Goal: Task Accomplishment & Management: Manage account settings

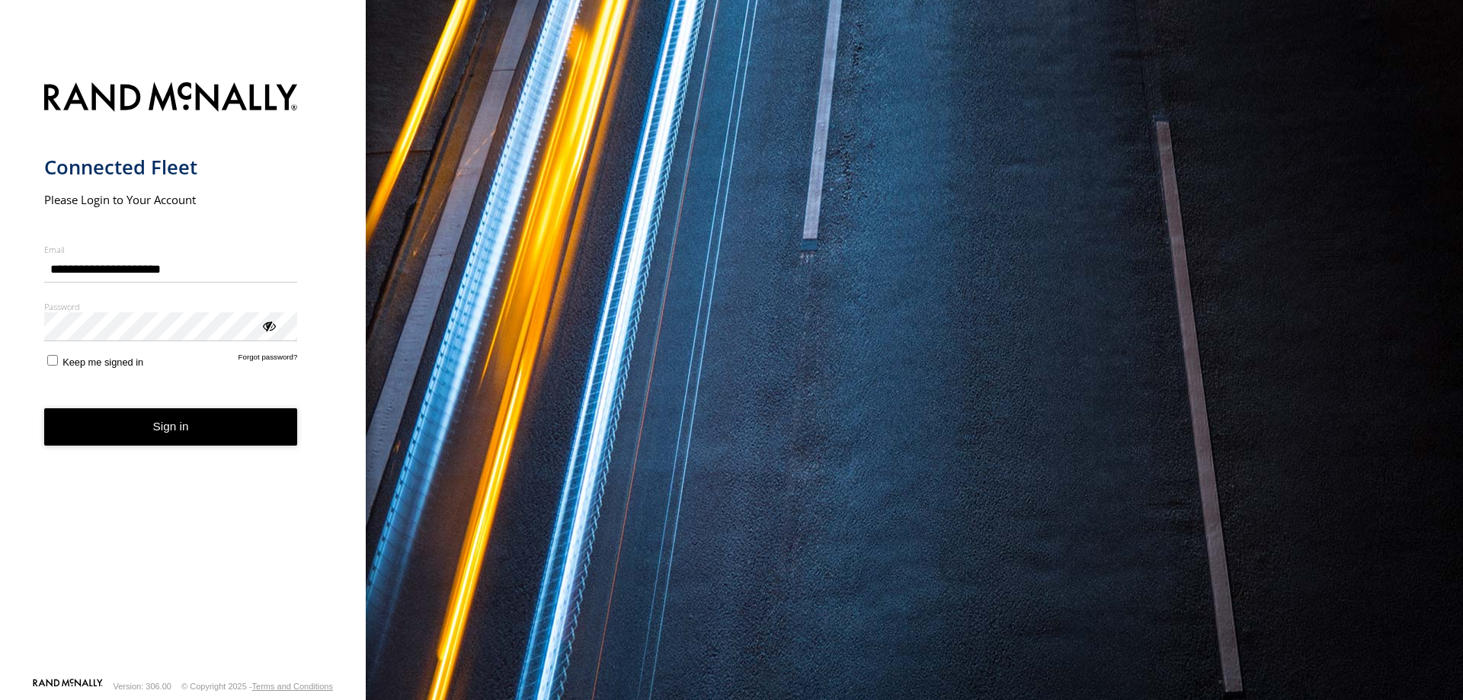
type input "**********"
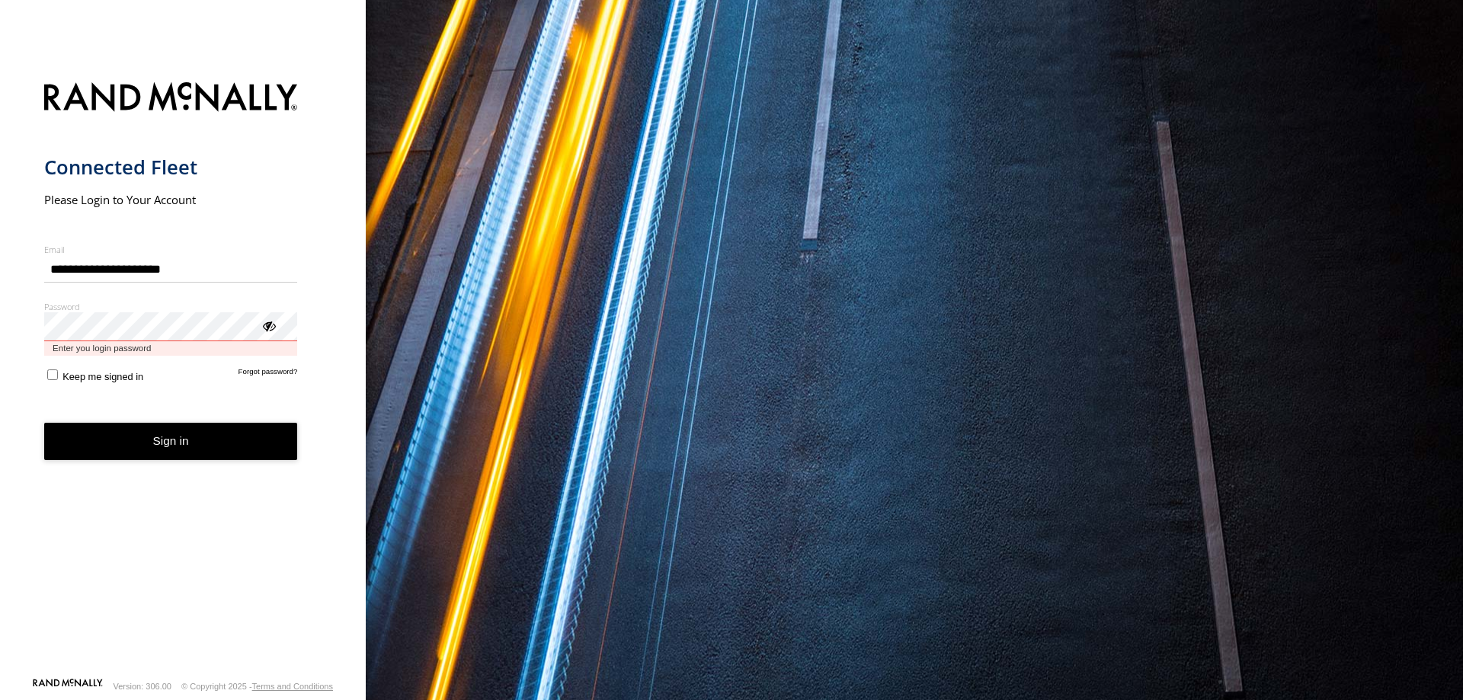
click at [44, 423] on button "Sign in" at bounding box center [171, 441] width 254 height 37
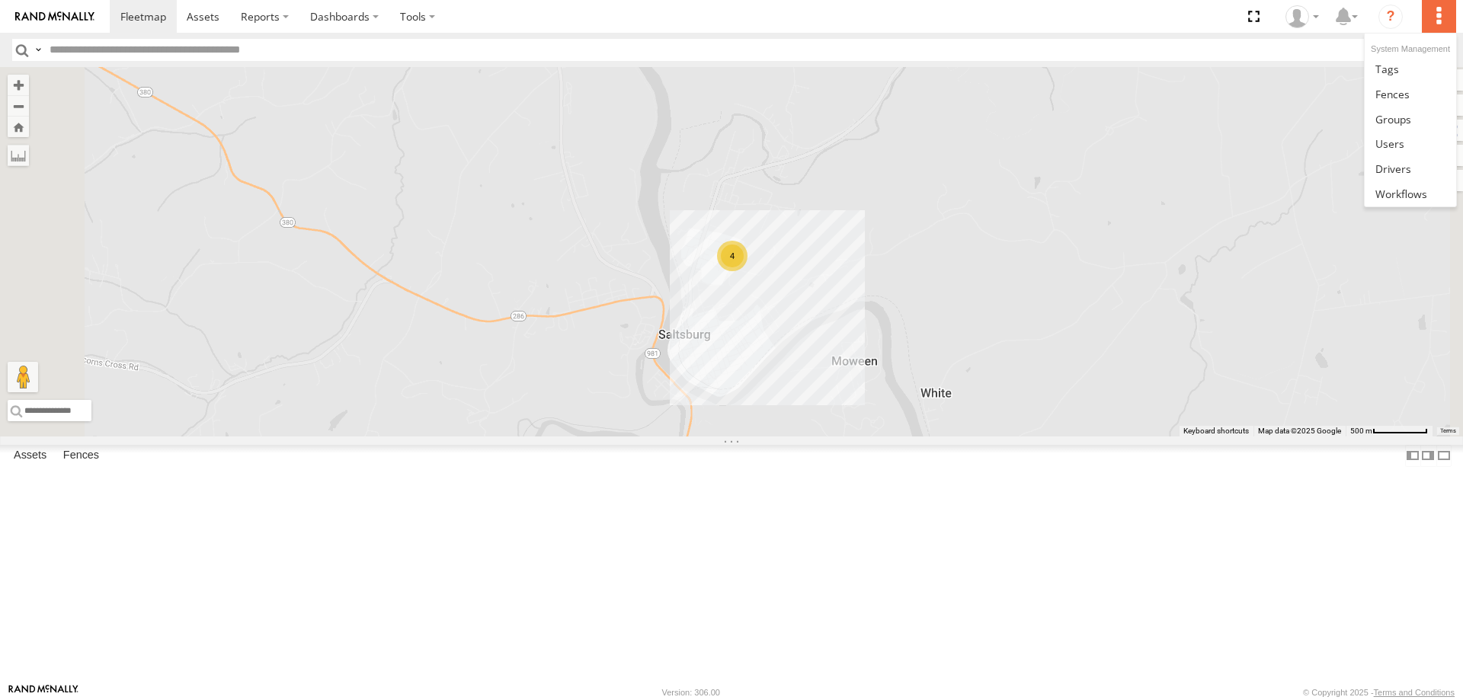
click at [1447, 19] on label at bounding box center [1439, 16] width 34 height 33
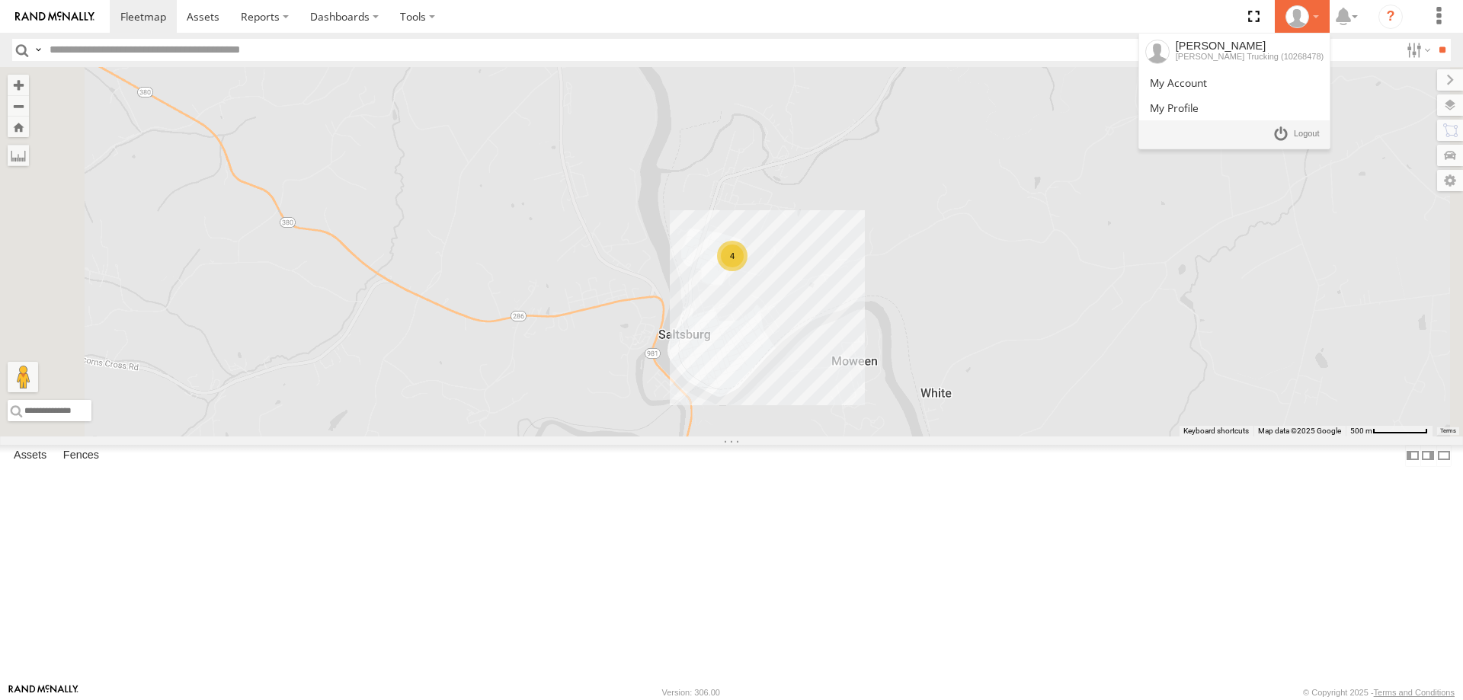
click at [1317, 10] on div at bounding box center [1303, 16] width 44 height 23
click at [1287, 57] on div "[PERSON_NAME] Trucking (10268478)" at bounding box center [1250, 56] width 148 height 9
click at [1255, 60] on div "[PERSON_NAME] Trucking (10268478)" at bounding box center [1250, 56] width 148 height 9
click at [1252, 79] on link at bounding box center [1235, 82] width 191 height 25
click at [1325, 19] on li "Samantha Graf Wagner Trucking (10268478)" at bounding box center [1302, 16] width 55 height 33
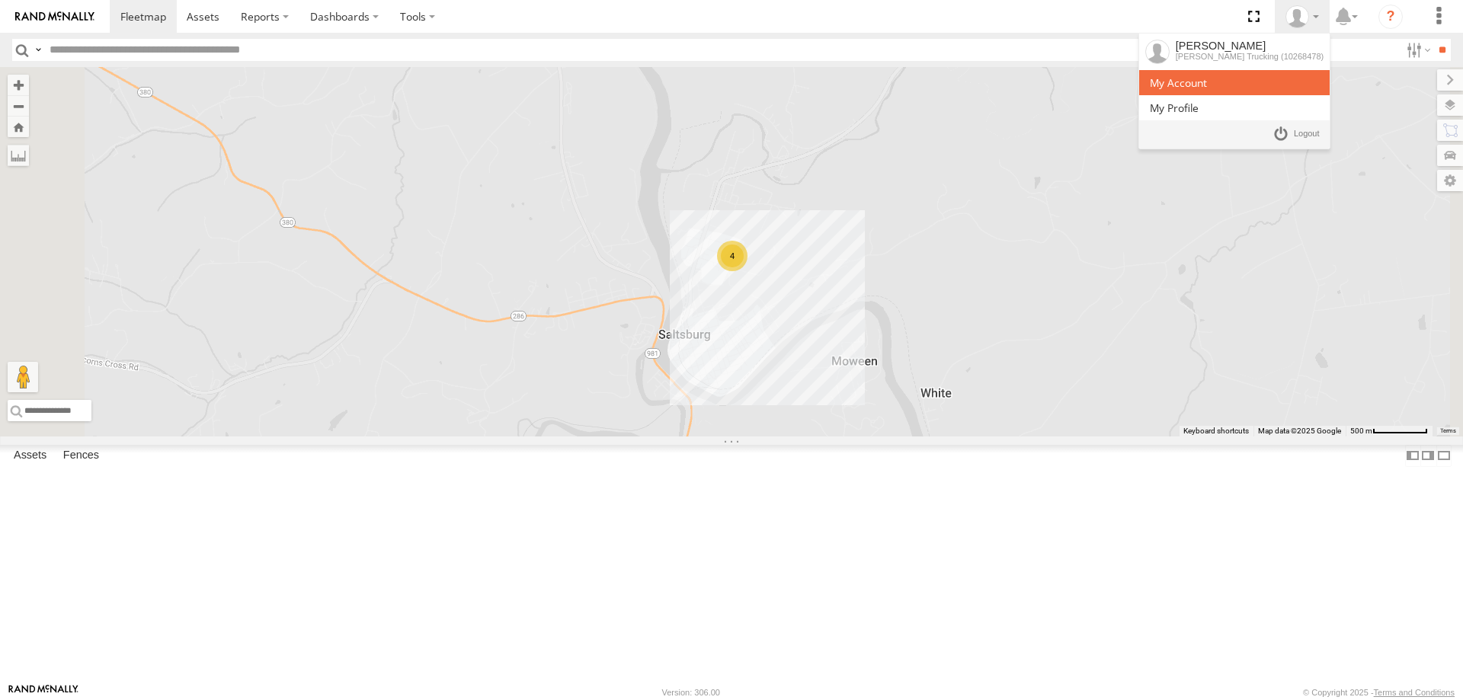
click at [1251, 84] on link at bounding box center [1235, 82] width 191 height 25
click at [1324, 14] on div at bounding box center [1303, 16] width 44 height 23
click at [1299, 45] on div "Samantha Graf" at bounding box center [1250, 46] width 148 height 12
click at [1207, 86] on span at bounding box center [1178, 82] width 57 height 14
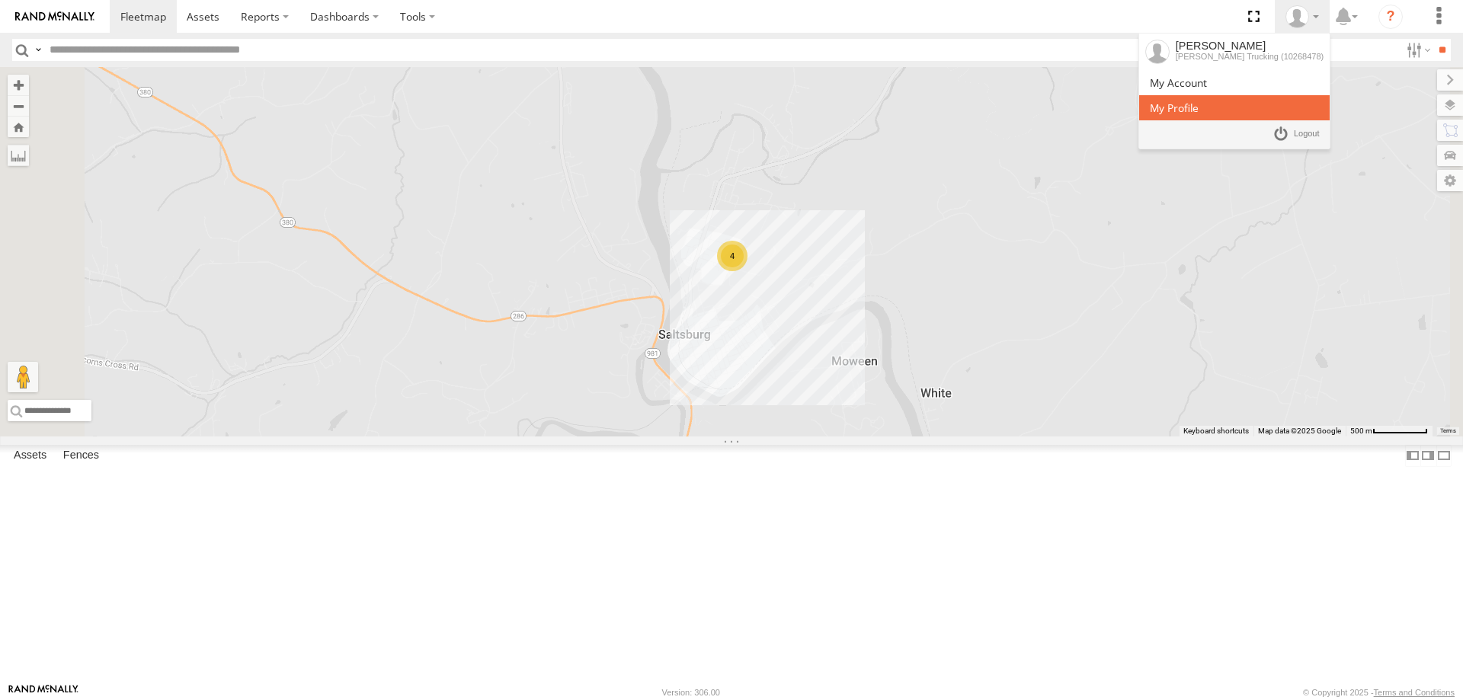
click at [1199, 102] on span at bounding box center [1174, 108] width 49 height 14
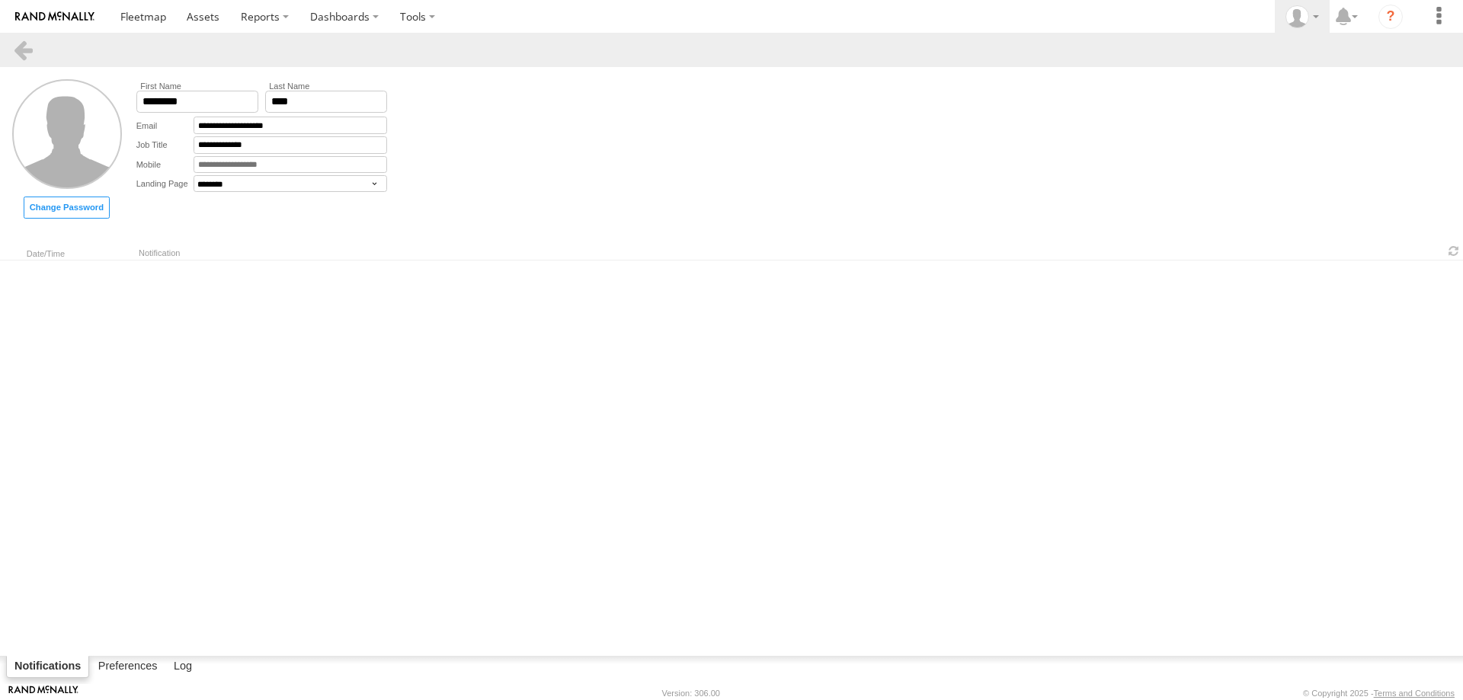
select select "********"
click at [1313, 17] on div at bounding box center [1303, 16] width 44 height 23
click at [77, 208] on label "Change Password" at bounding box center [67, 208] width 86 height 22
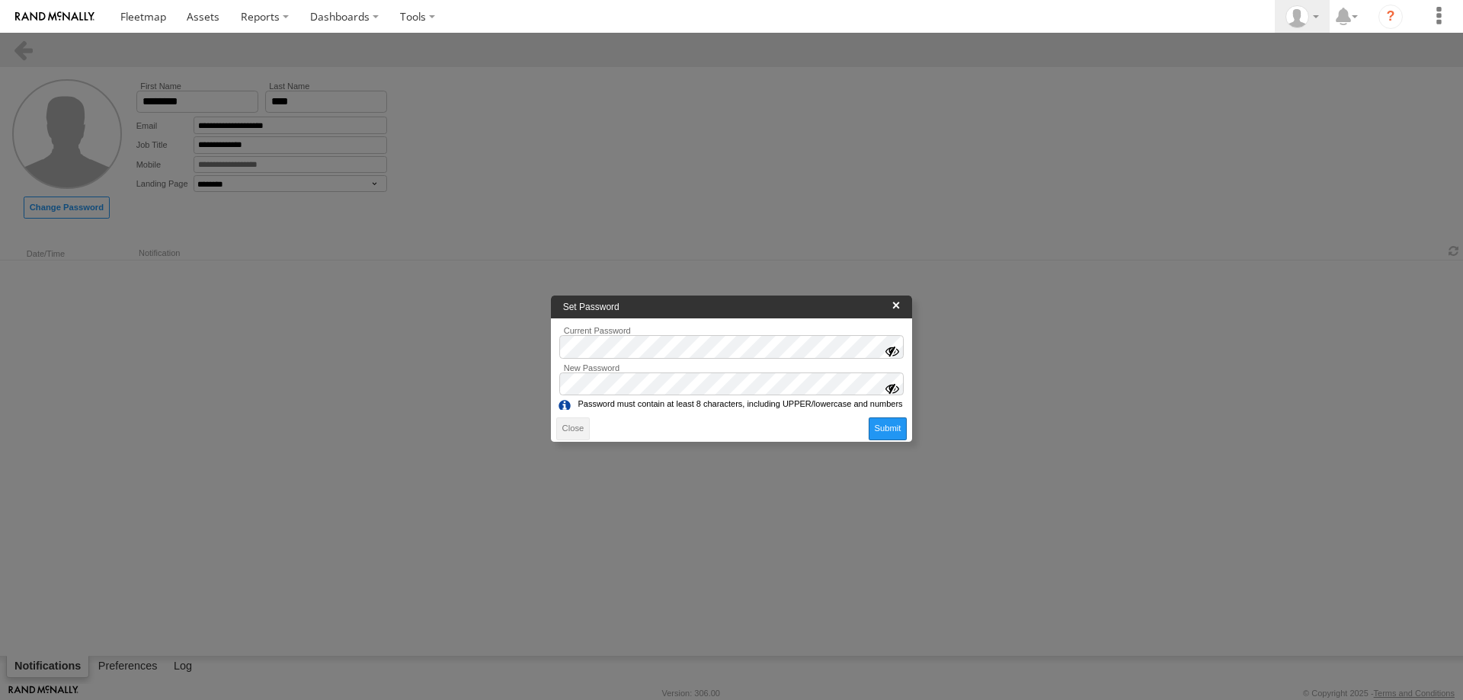
click at [895, 429] on button "Submit" at bounding box center [888, 429] width 38 height 22
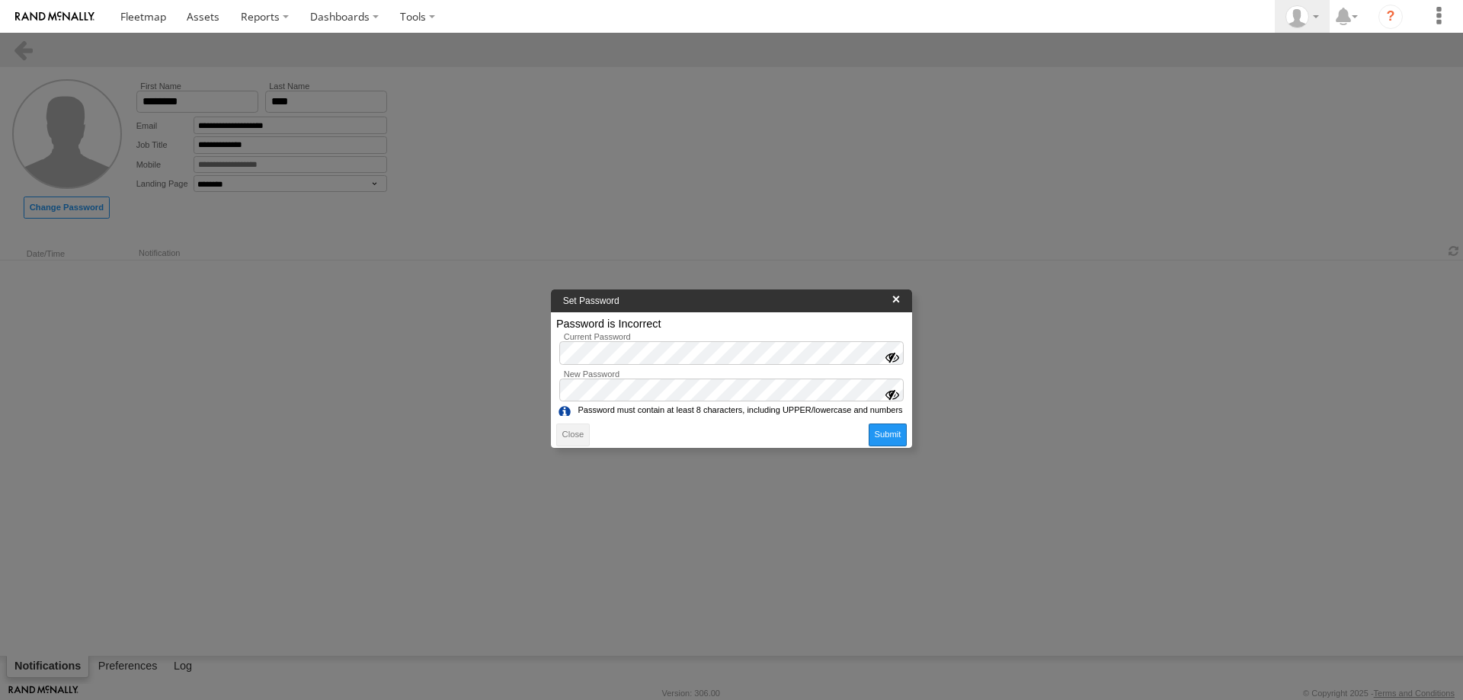
click at [891, 433] on button "Submit" at bounding box center [888, 435] width 38 height 22
click at [884, 428] on button "Submit" at bounding box center [888, 435] width 38 height 22
click at [896, 356] on div at bounding box center [891, 356] width 15 height 15
click at [893, 386] on div at bounding box center [891, 393] width 15 height 15
click at [567, 434] on label "Close" at bounding box center [573, 435] width 34 height 22
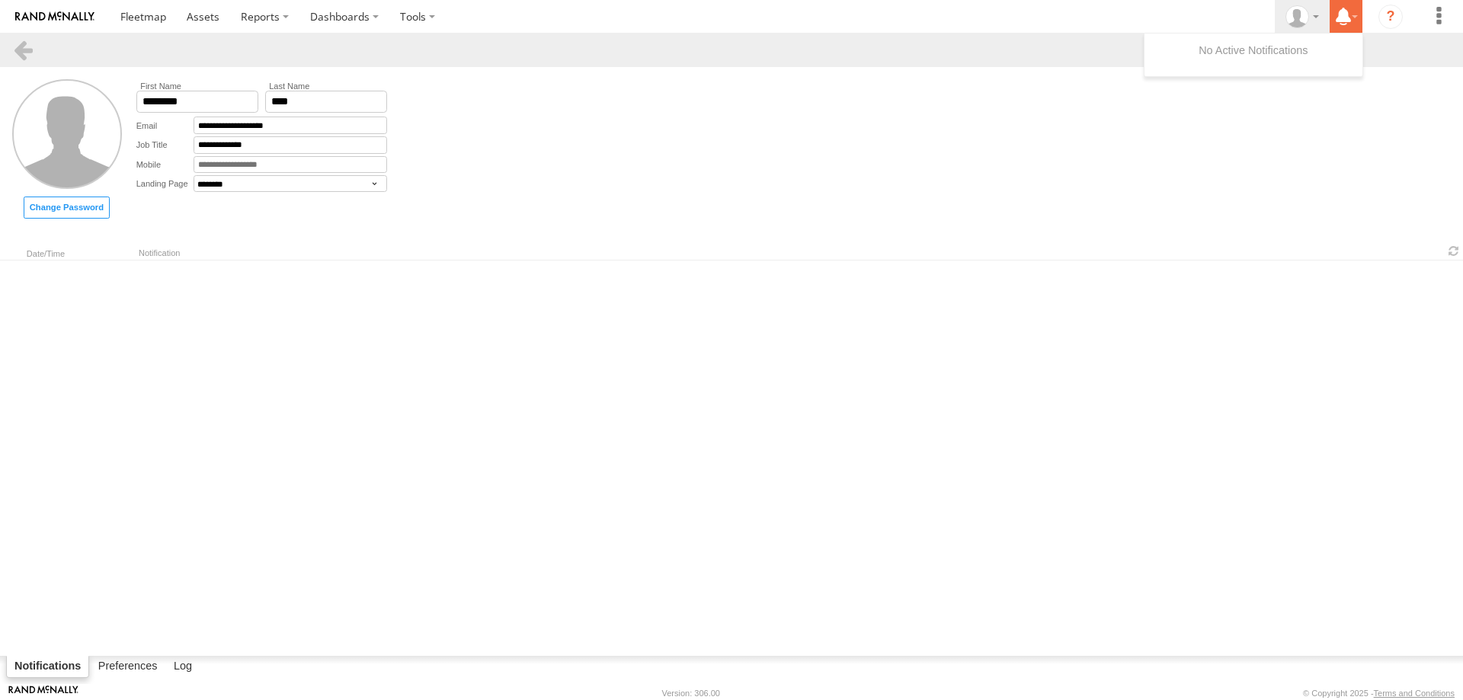
click at [1361, 20] on label at bounding box center [1346, 16] width 33 height 33
click at [1394, 18] on icon "?" at bounding box center [1391, 17] width 24 height 24
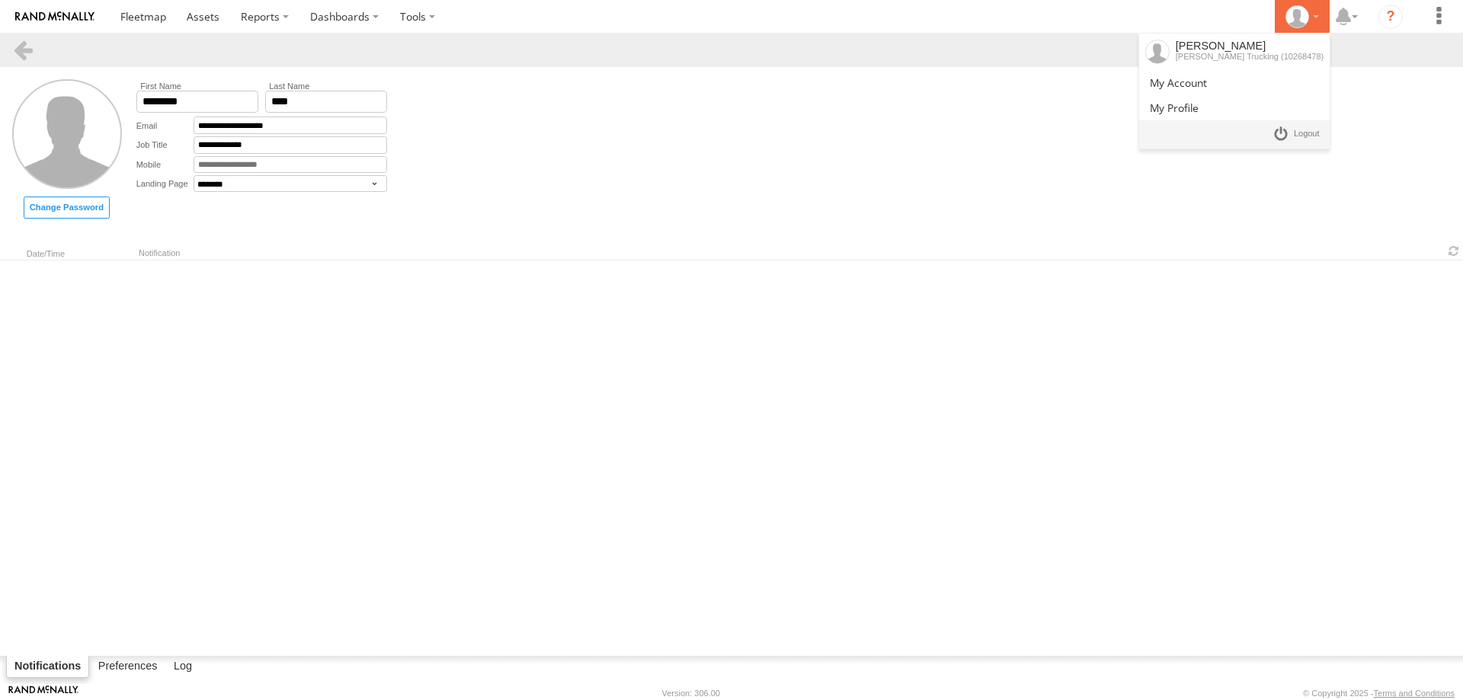
click at [1320, 14] on div at bounding box center [1303, 16] width 44 height 23
click at [1258, 74] on link at bounding box center [1235, 82] width 191 height 25
click at [1207, 83] on span at bounding box center [1178, 82] width 57 height 14
click at [1292, 138] on link at bounding box center [1296, 134] width 56 height 22
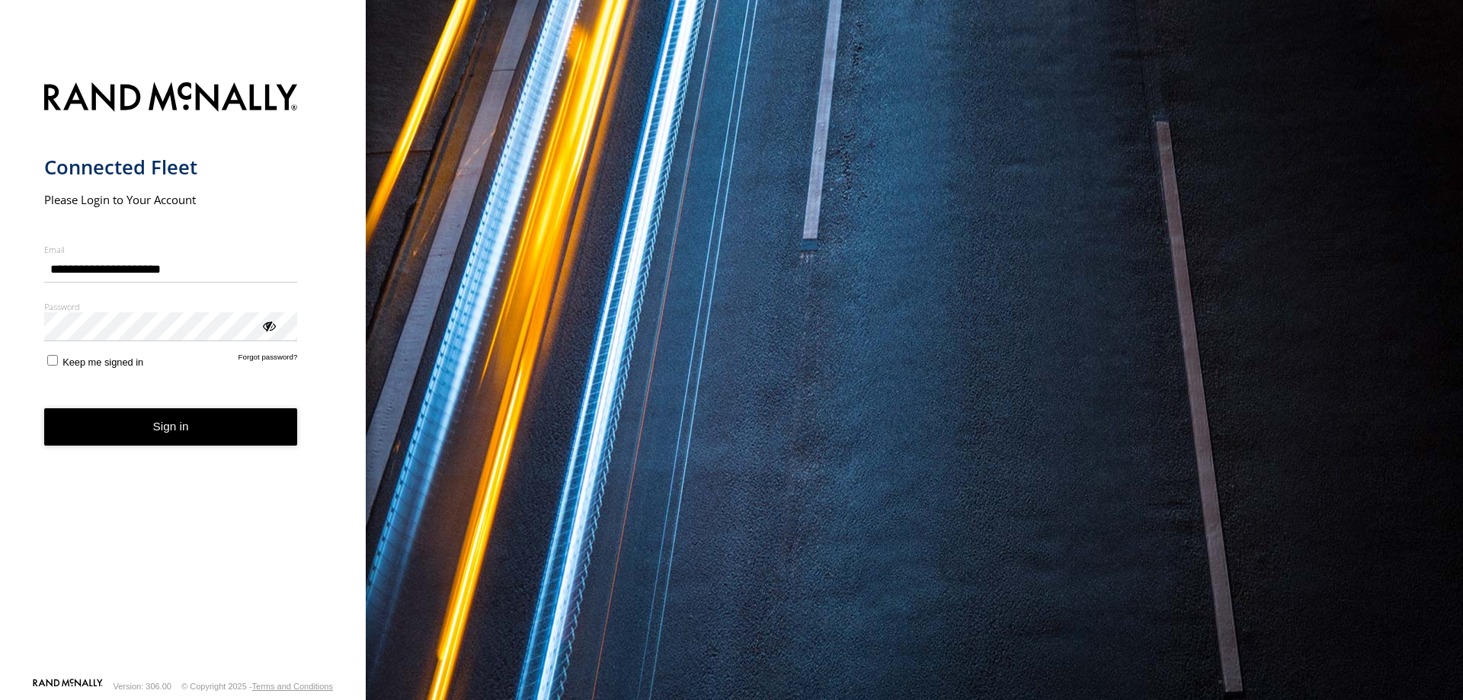
type input "**********"
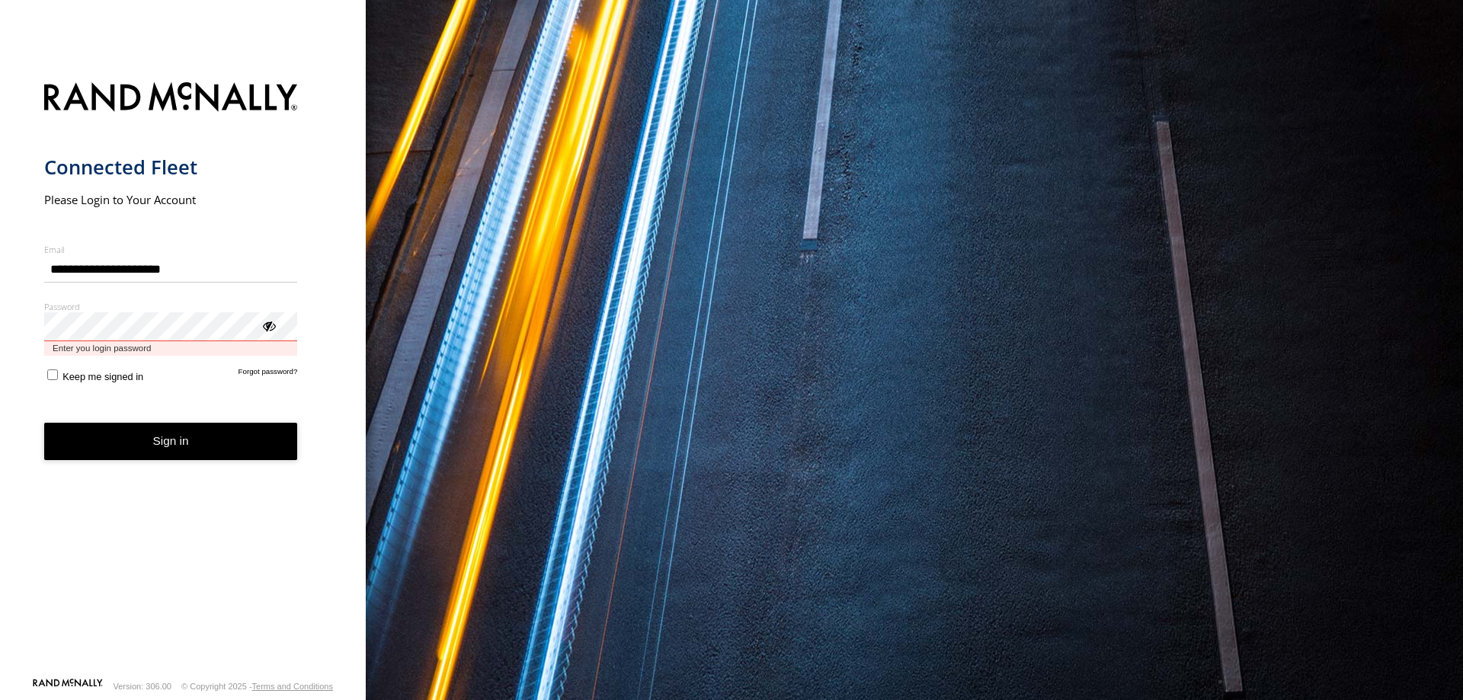
click at [44, 423] on button "Sign in" at bounding box center [171, 441] width 254 height 37
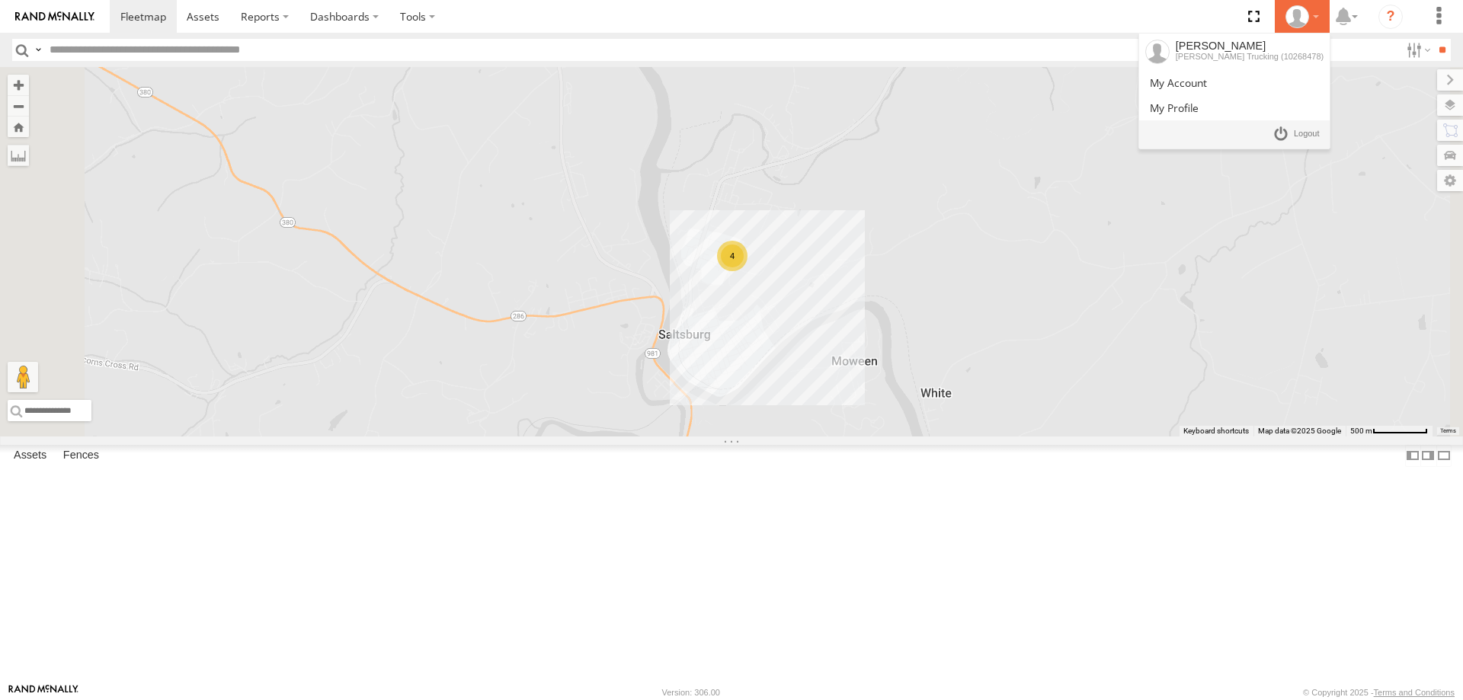
click at [1329, 17] on li "[PERSON_NAME] Trucking (10268478)" at bounding box center [1302, 16] width 55 height 33
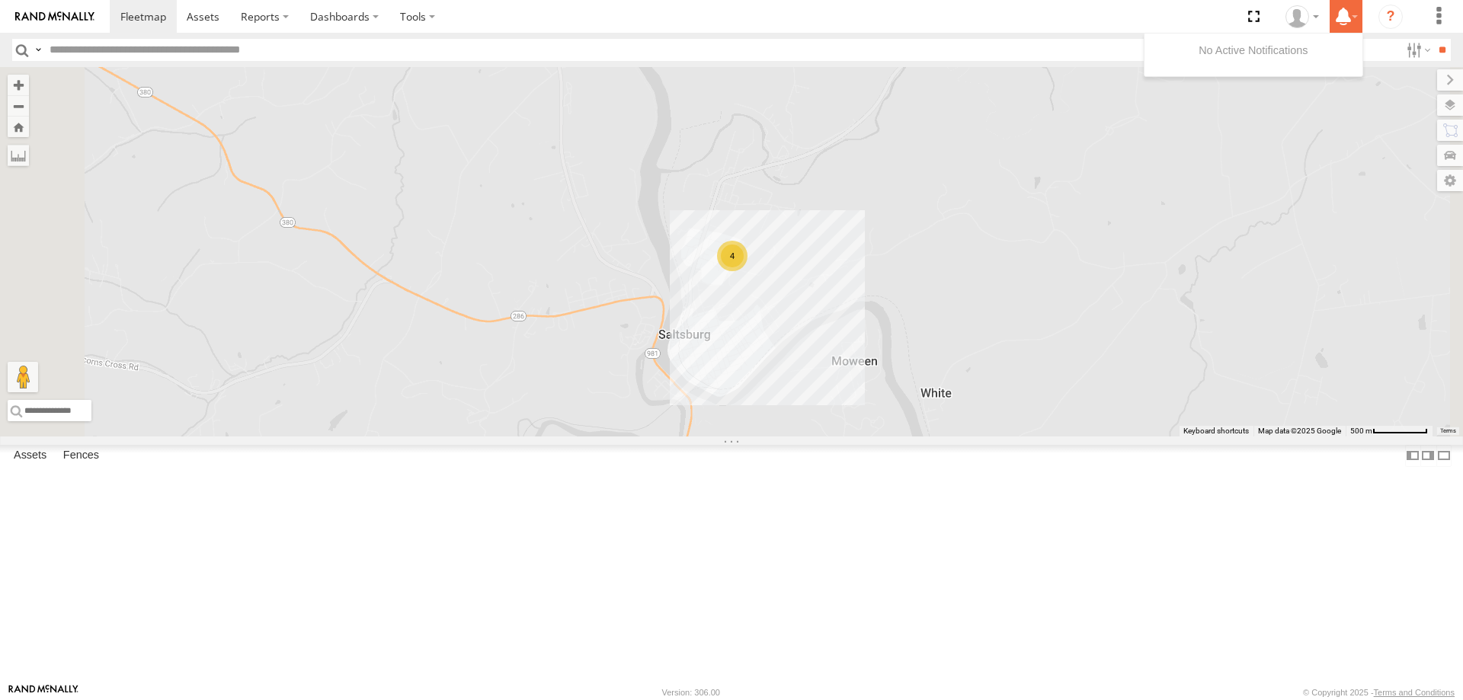
click at [1332, 23] on icon at bounding box center [1343, 16] width 27 height 19
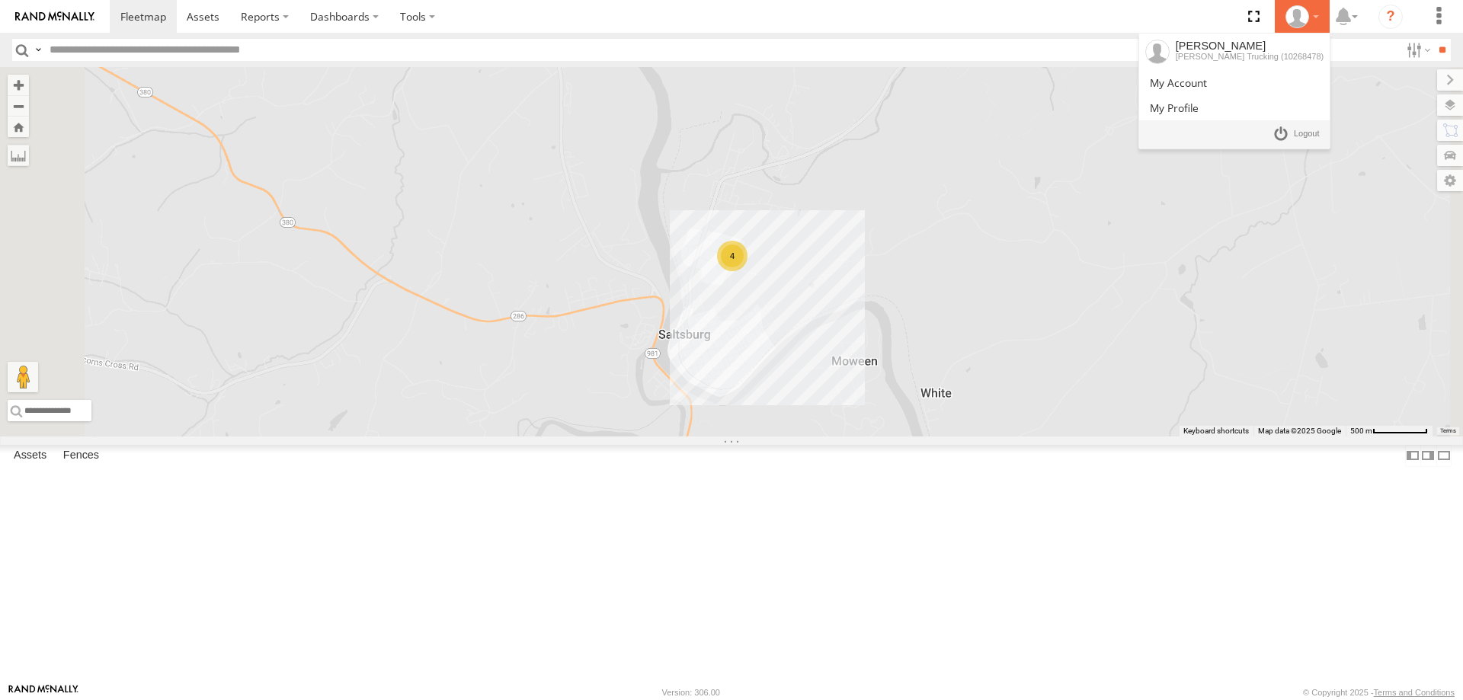
click at [1321, 19] on div at bounding box center [1303, 16] width 44 height 23
click at [1286, 131] on link at bounding box center [1296, 134] width 56 height 22
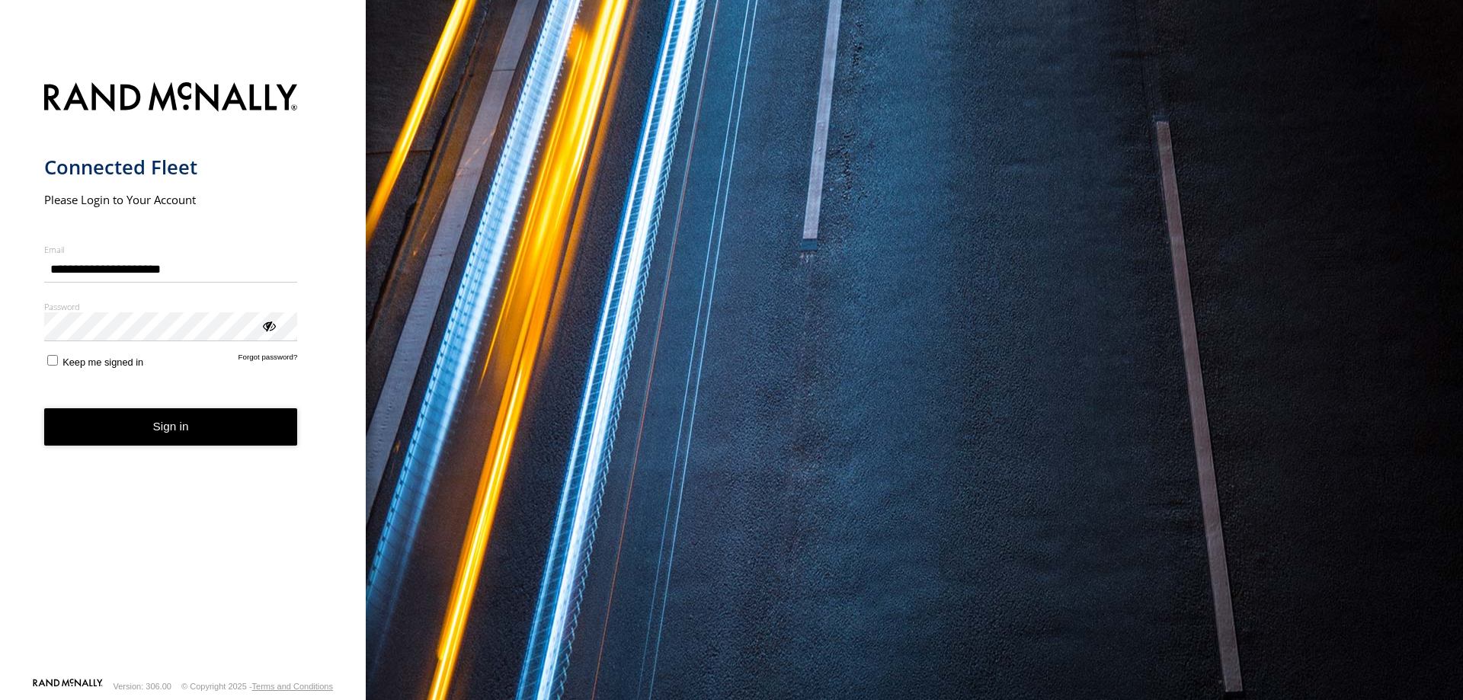
type input "**********"
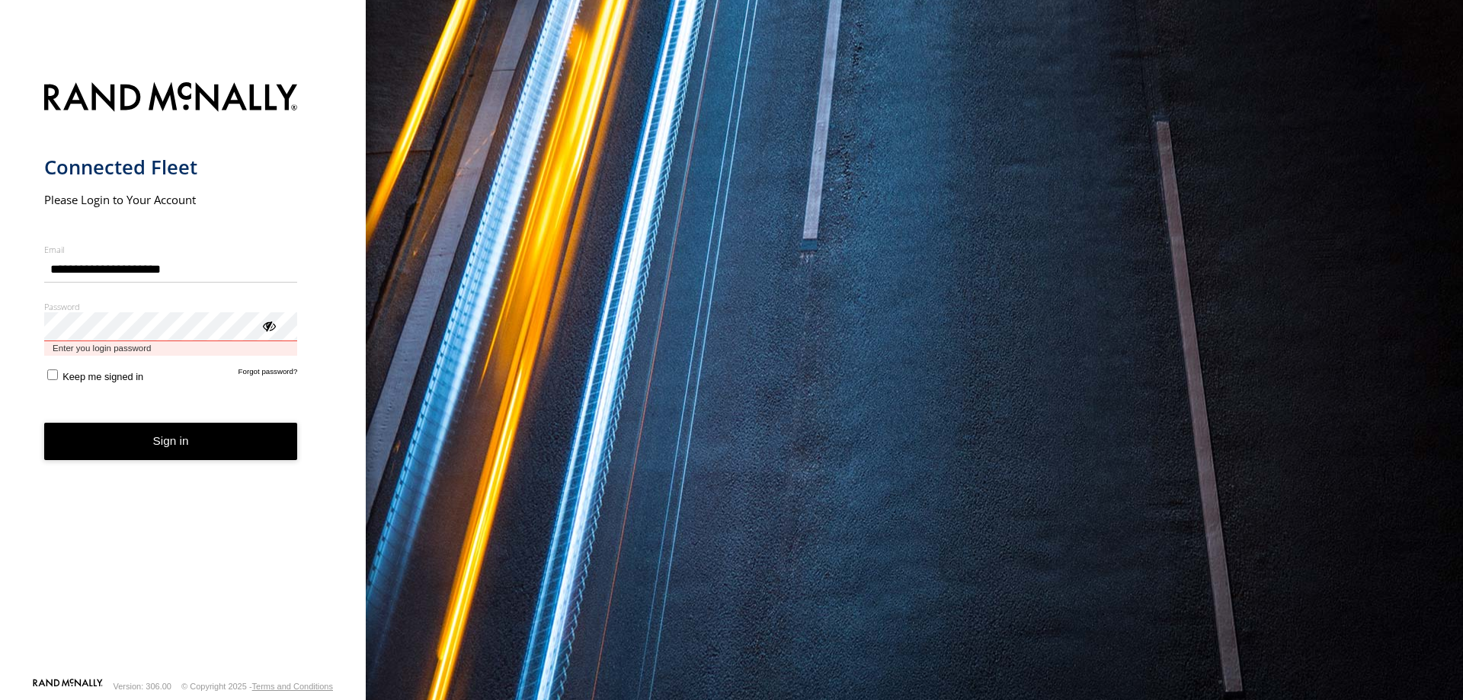
click at [44, 423] on button "Sign in" at bounding box center [171, 441] width 254 height 37
